Goal: Find specific page/section: Find specific page/section

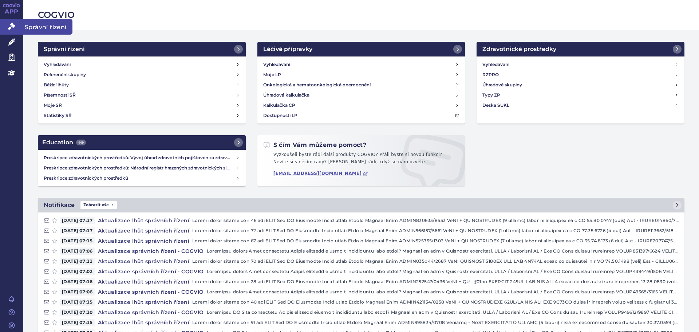
click at [11, 32] on link "Správní řízení" at bounding box center [11, 26] width 23 height 15
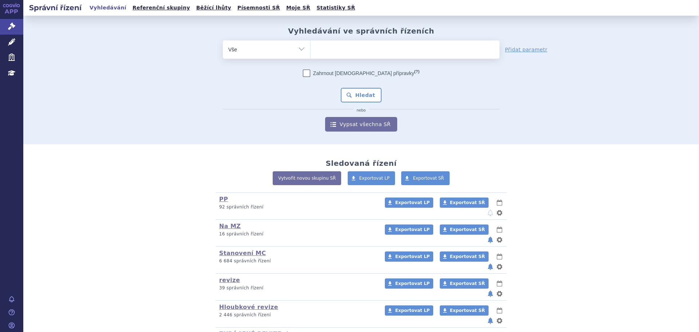
drag, startPoint x: 385, startPoint y: 48, endPoint x: 392, endPoint y: 50, distance: 7.5
click at [384, 48] on ul at bounding box center [405, 47] width 189 height 15
click at [311, 48] on select at bounding box center [310, 49] width 0 height 18
click at [273, 48] on select "Vše Spisová značka Typ SŘ Přípravek/SUKL kód Účastník/Držitel" at bounding box center [266, 48] width 87 height 16
select select "filter-procedure-type"
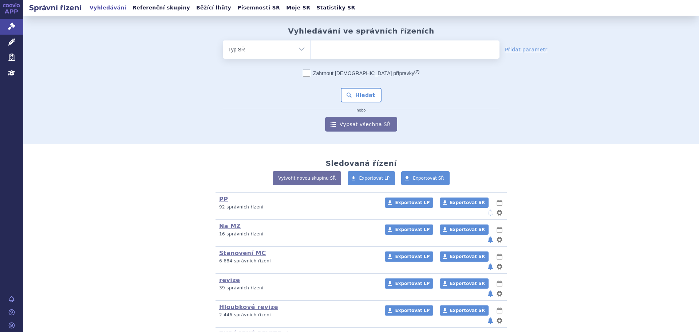
click at [223, 40] on select "Vše Spisová značka Typ SŘ Přípravek/SUKL kód Účastník/Držitel" at bounding box center [266, 48] width 87 height 16
click at [350, 48] on ul at bounding box center [405, 47] width 189 height 15
click at [311, 48] on select at bounding box center [310, 49] width 0 height 18
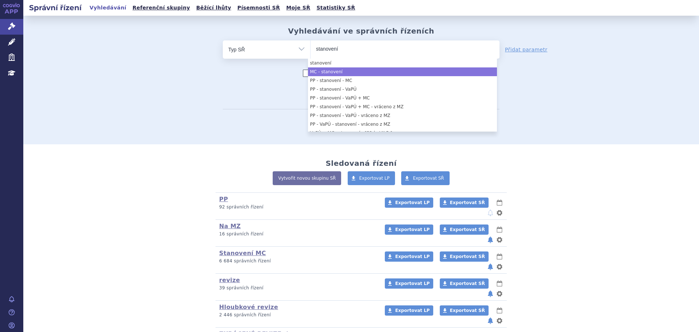
type input "stanovení"
select select "0bc4228b-e714-43da-98aa-3c4b17ab1bec"
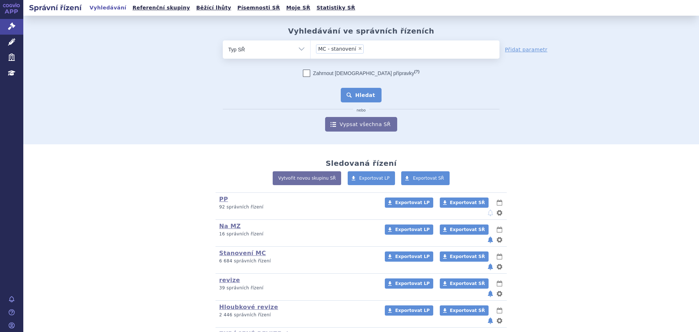
drag, startPoint x: 371, startPoint y: 93, endPoint x: 359, endPoint y: 90, distance: 12.9
click at [371, 92] on button "Hledat" at bounding box center [361, 95] width 41 height 15
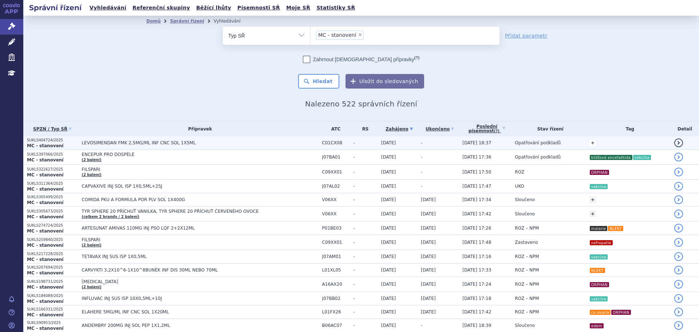
click at [591, 145] on link "+" at bounding box center [593, 142] width 7 height 7
click at [545, 147] on span at bounding box center [535, 143] width 52 height 9
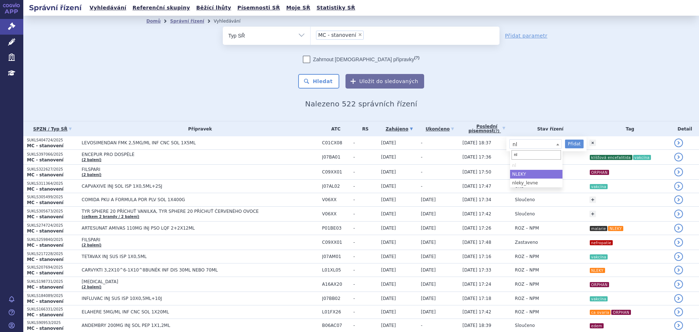
type input "nl"
select select "NLEKY"
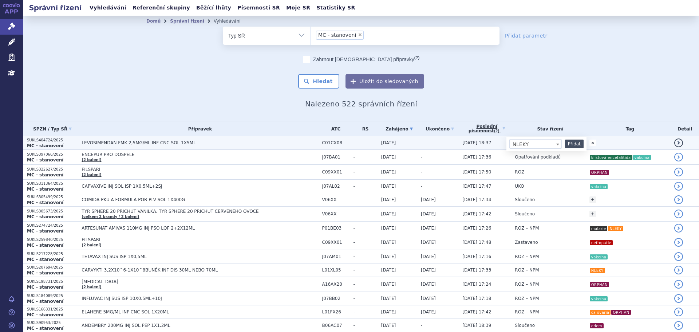
click at [573, 145] on button "Přidat" at bounding box center [574, 143] width 19 height 9
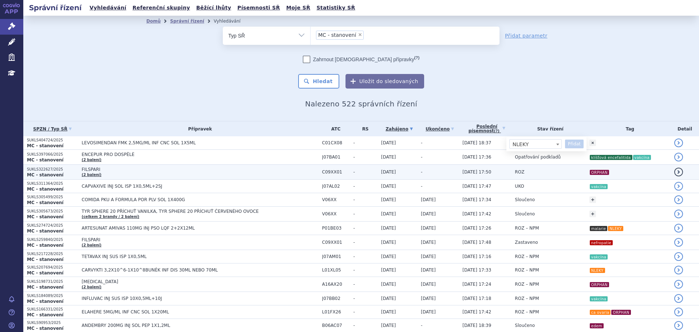
select select
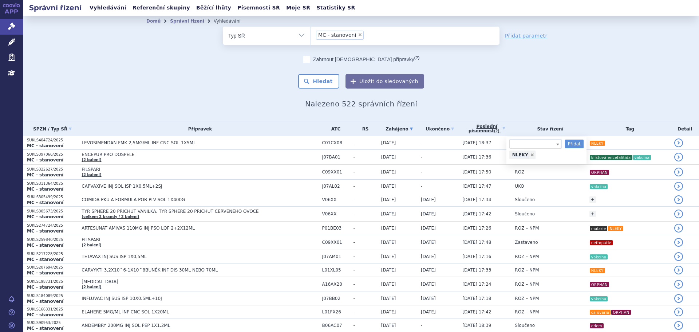
drag, startPoint x: 604, startPoint y: 90, endPoint x: 600, endPoint y: 87, distance: 4.6
click at [604, 89] on div "Domů Správní řízení Vyhledávání Vyhledávání ve správních řízeních odstranit Vše…" at bounding box center [361, 68] width 676 height 105
click at [13, 24] on icon at bounding box center [11, 26] width 7 height 7
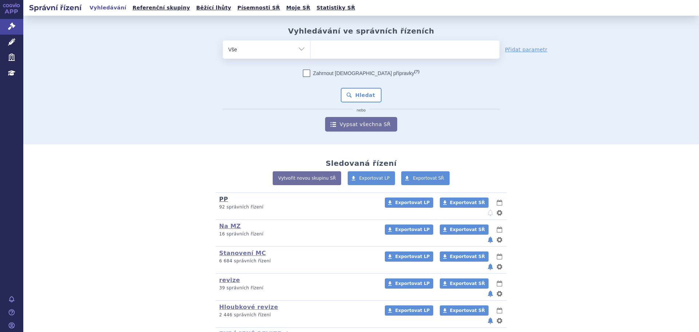
click at [222, 200] on link "PP" at bounding box center [223, 199] width 9 height 7
